Goal: Check status: Check status

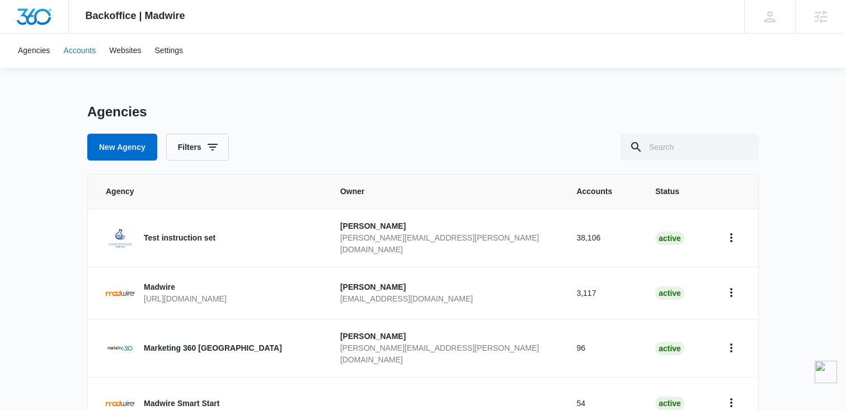
click at [78, 48] on link "Accounts" at bounding box center [80, 51] width 46 height 34
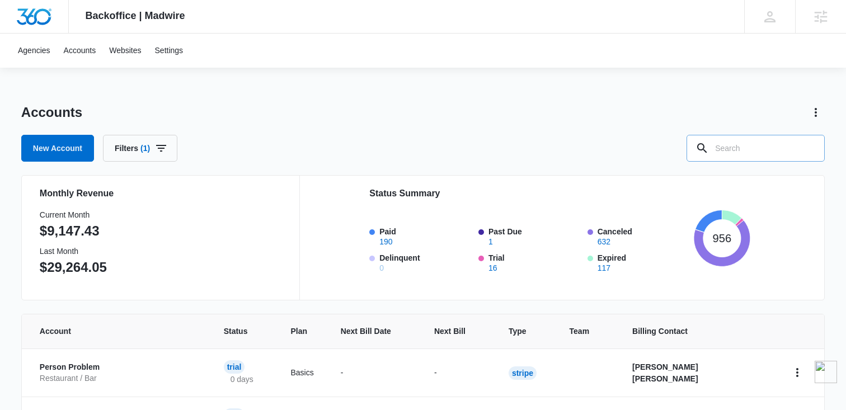
click at [745, 140] on input "text" at bounding box center [755, 148] width 138 height 27
type input "Credit"
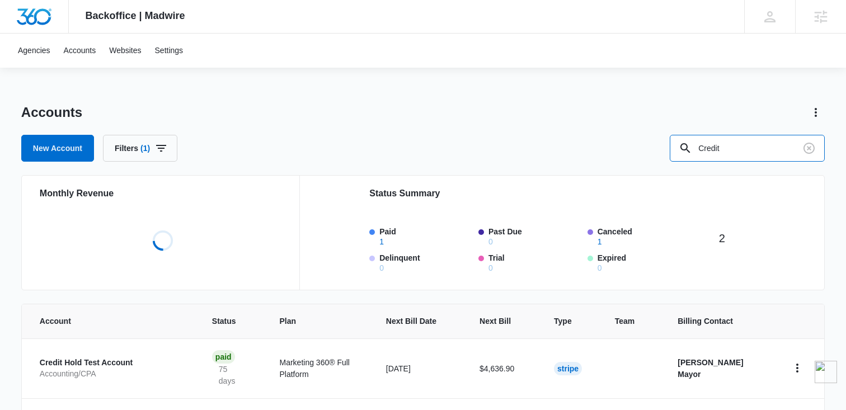
scroll to position [77, 0]
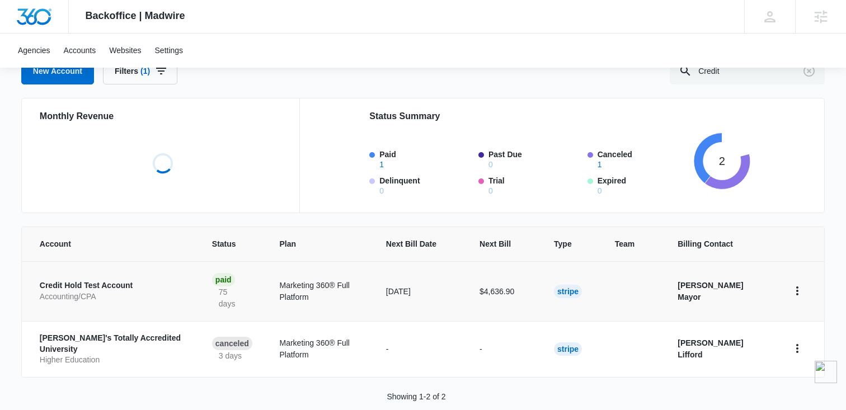
click at [114, 282] on p "Credit Hold Test Account" at bounding box center [112, 285] width 145 height 11
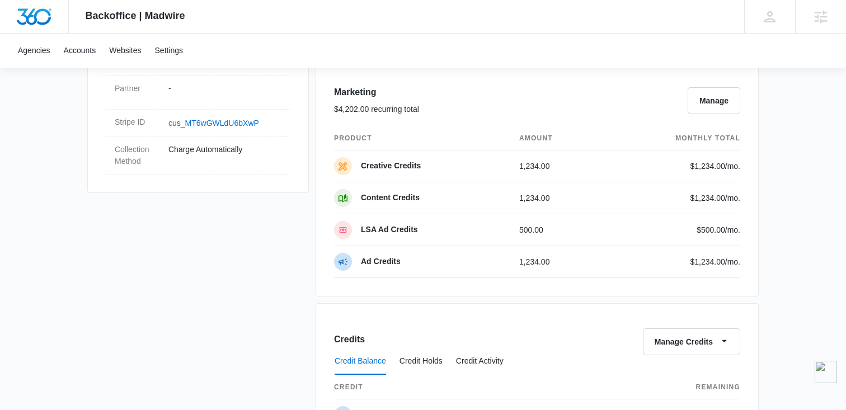
scroll to position [732, 0]
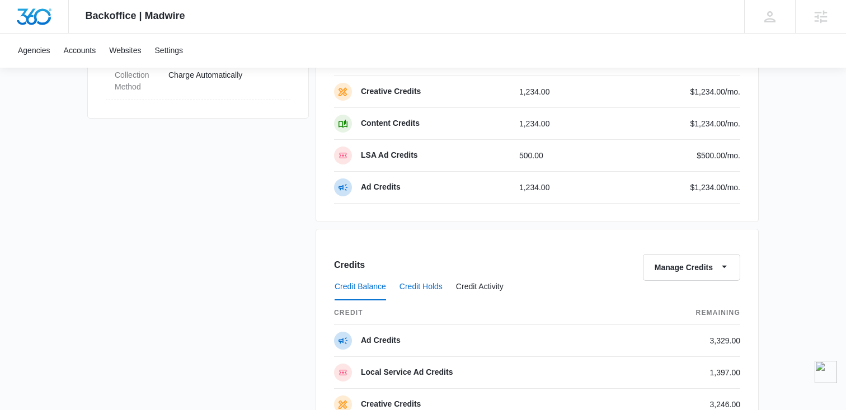
click at [441, 280] on button "Credit Holds" at bounding box center [420, 286] width 43 height 27
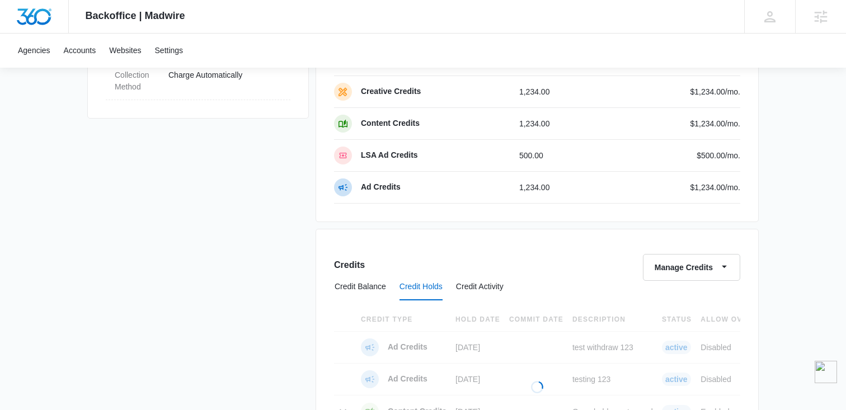
scroll to position [909, 0]
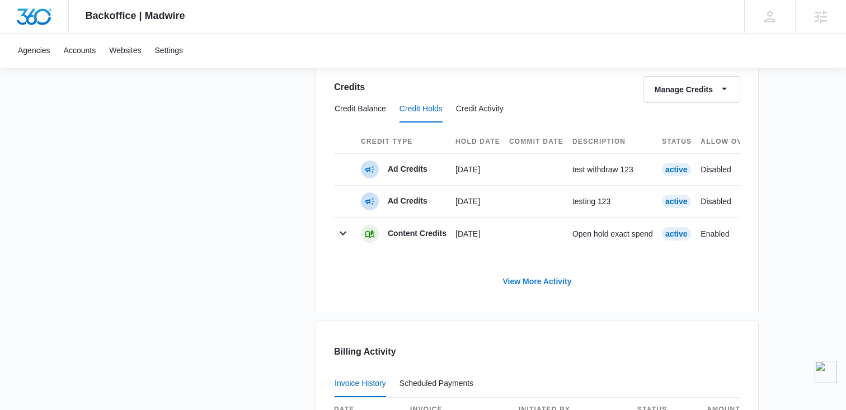
click at [545, 280] on link "View More Activity" at bounding box center [537, 281] width 91 height 27
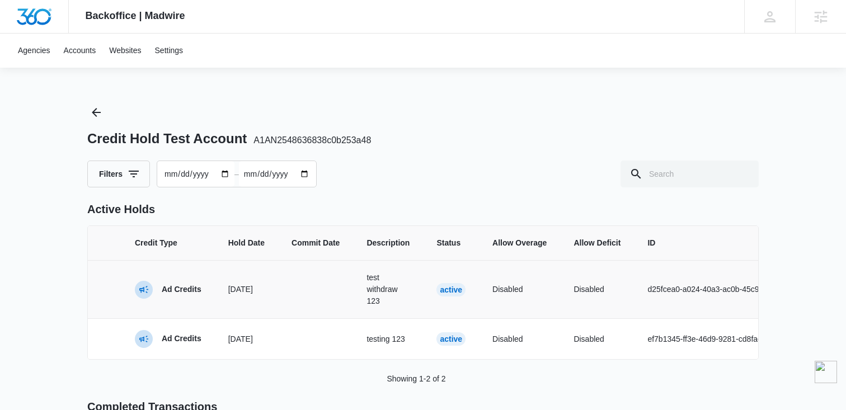
scroll to position [277, 0]
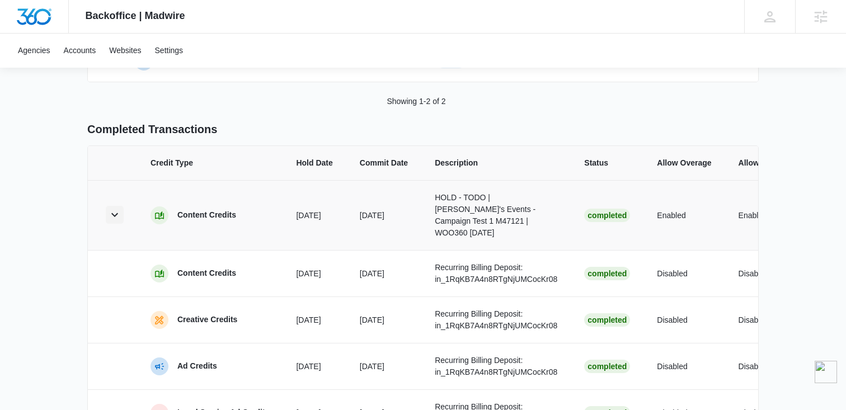
click at [112, 208] on icon "button" at bounding box center [114, 214] width 13 height 13
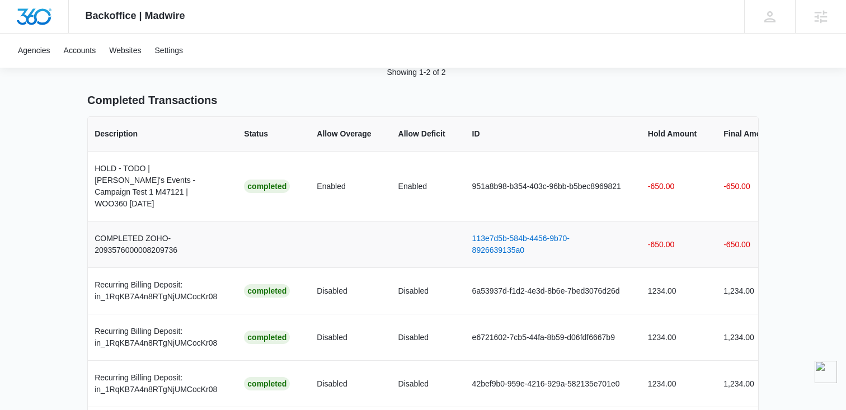
scroll to position [0, 345]
